Goal: Information Seeking & Learning: Check status

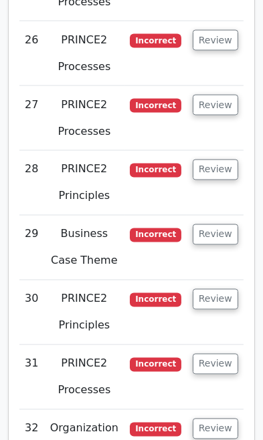
scroll to position [4196, 0]
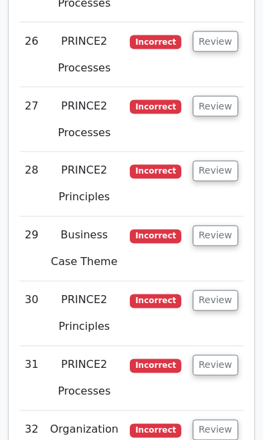
click at [209, 291] on button "Review" at bounding box center [214, 301] width 45 height 21
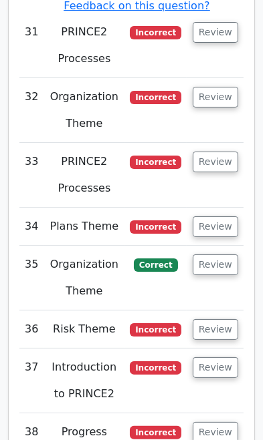
scroll to position [5764, 0]
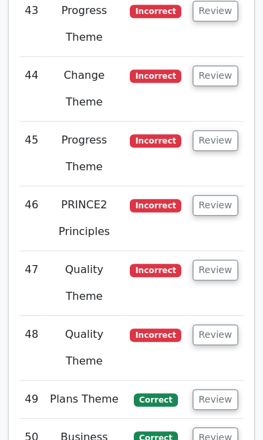
scroll to position [7639, 0]
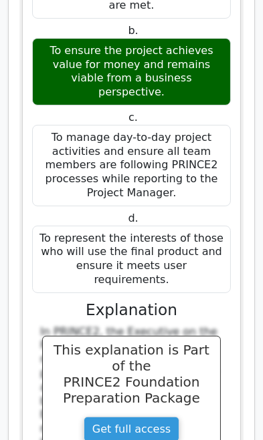
scroll to position [8859, 0]
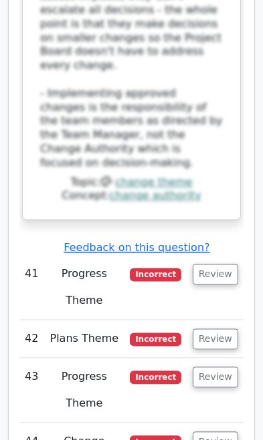
scroll to position [7206, 0]
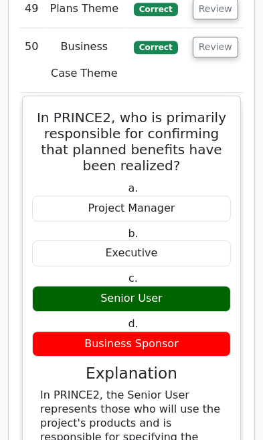
scroll to position [7996, 0]
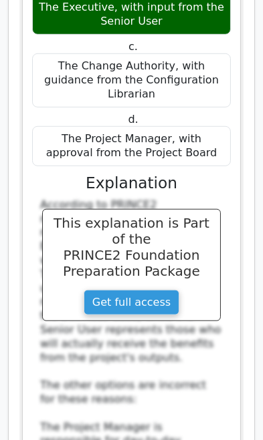
scroll to position [9181, 0]
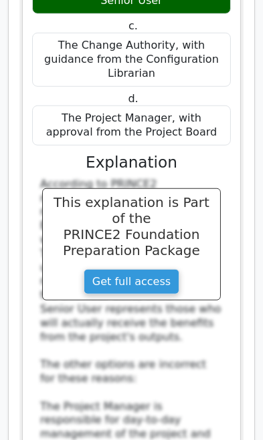
scroll to position [9200, 0]
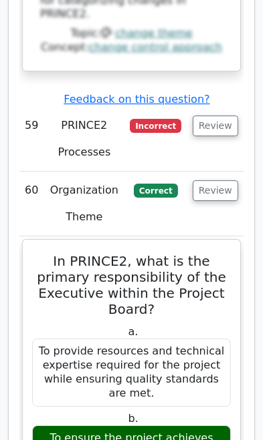
scroll to position [11184, 0]
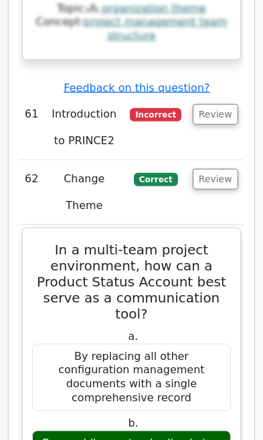
scroll to position [12275, 0]
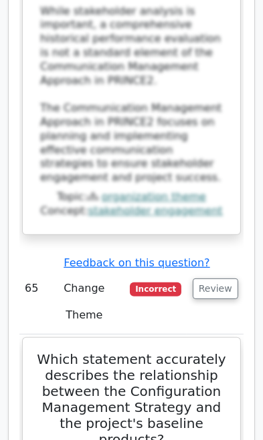
scroll to position [14608, 0]
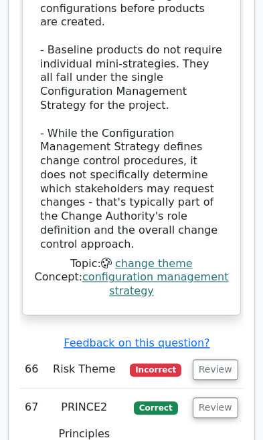
scroll to position [15888, 0]
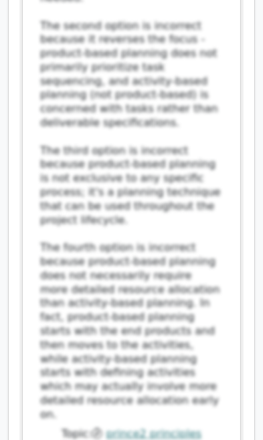
scroll to position [17119, 0]
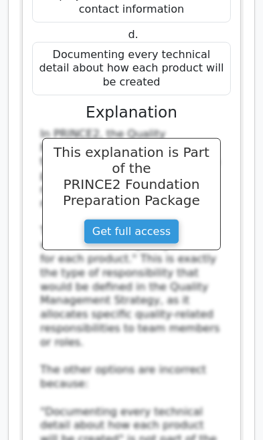
scroll to position [18081, 0]
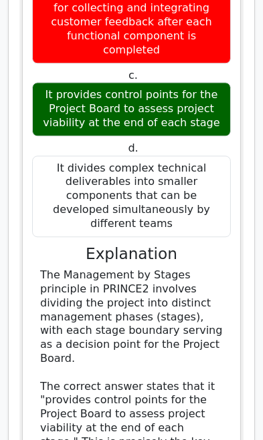
scroll to position [19213, 0]
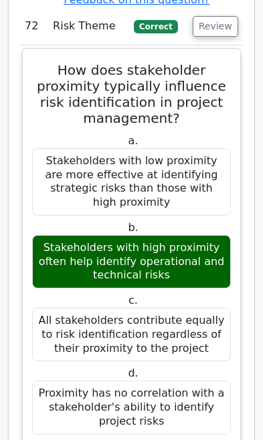
scroll to position [20095, 0]
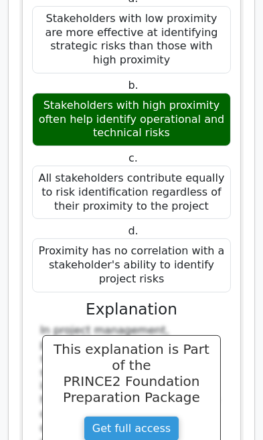
scroll to position [20230, 0]
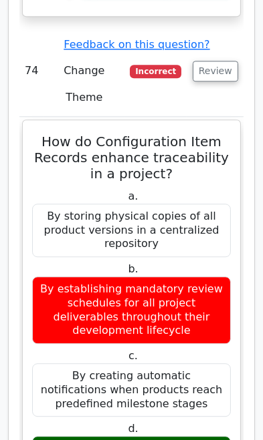
scroll to position [22152, 0]
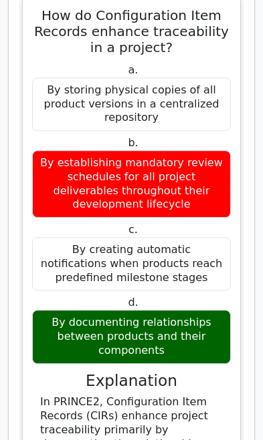
scroll to position [22288, 0]
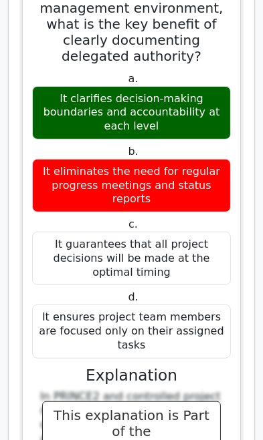
scroll to position [23471, 0]
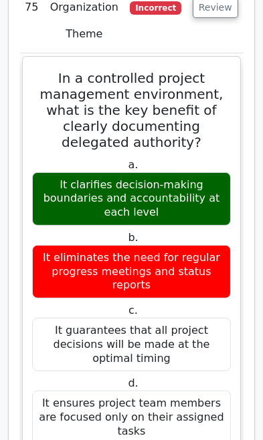
scroll to position [23411, 0]
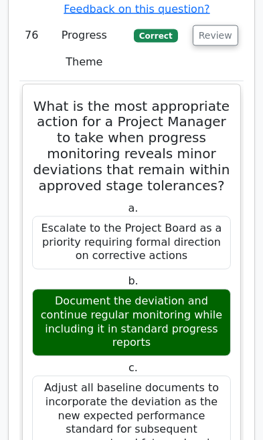
scroll to position [24460, 0]
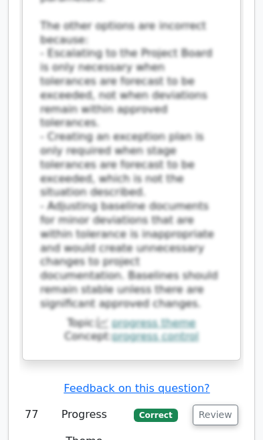
scroll to position [25406, 0]
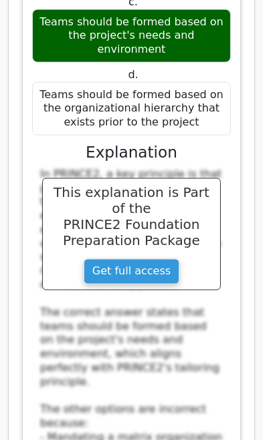
scroll to position [27216, 0]
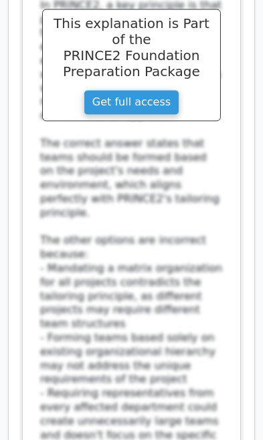
scroll to position [27376, 0]
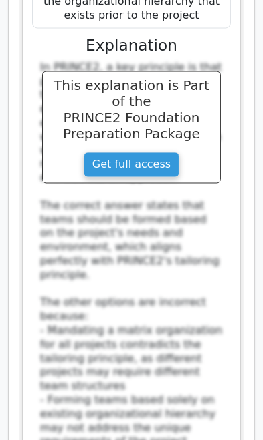
scroll to position [27353, 0]
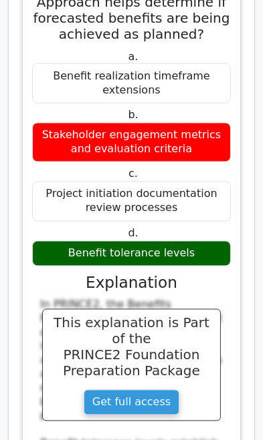
scroll to position [30239, 0]
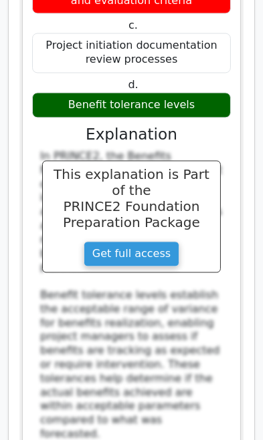
scroll to position [30402, 0]
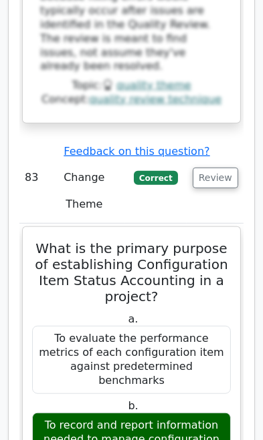
scroll to position [32161, 0]
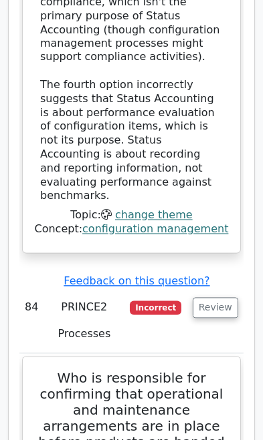
scroll to position [33203, 0]
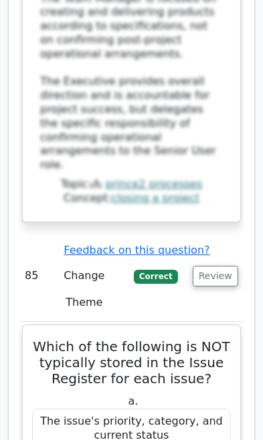
scroll to position [34230, 0]
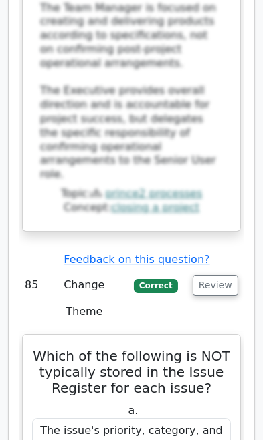
scroll to position [34223, 0]
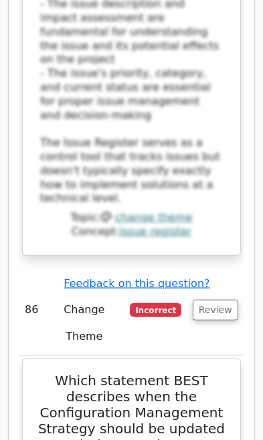
scroll to position [35276, 0]
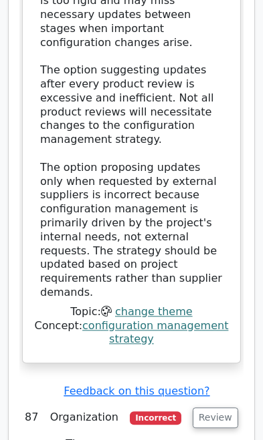
scroll to position [36249, 0]
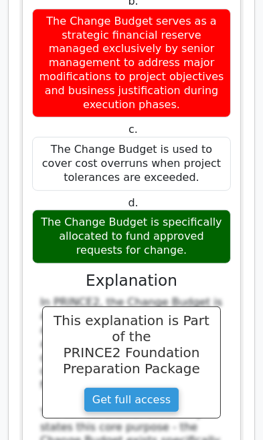
scroll to position [37906, 0]
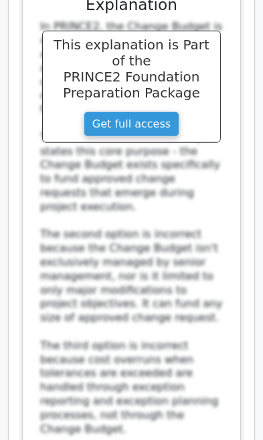
scroll to position [38186, 0]
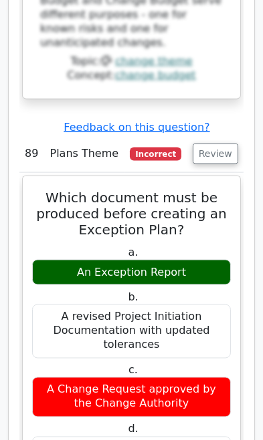
scroll to position [38713, 0]
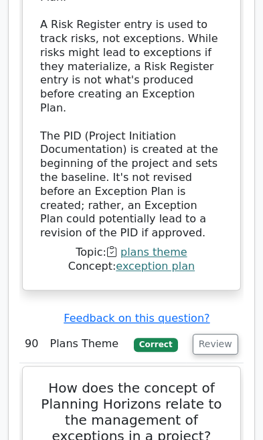
scroll to position [39552, 0]
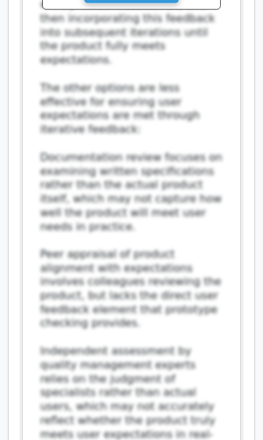
scroll to position [41633, 0]
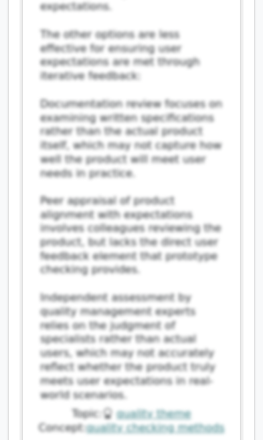
scroll to position [41687, 0]
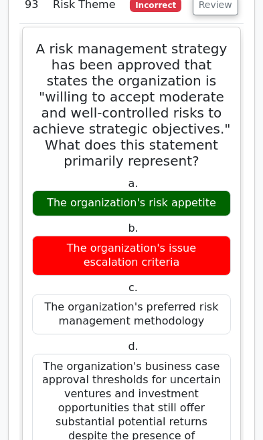
scroll to position [43458, 0]
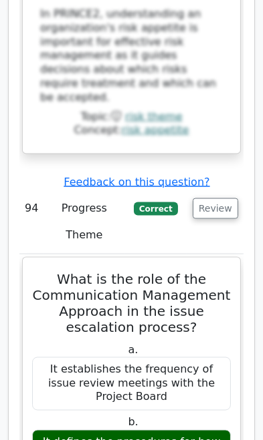
scroll to position [44433, 0]
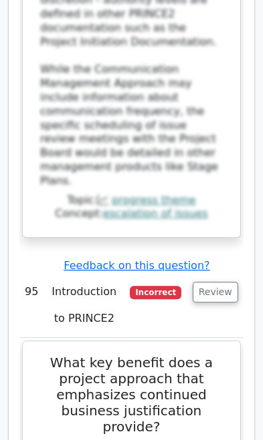
scroll to position [45466, 0]
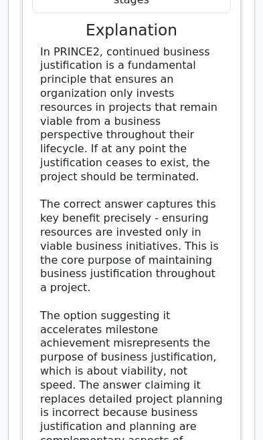
scroll to position [46153, 0]
